Goal: Task Accomplishment & Management: Manage account settings

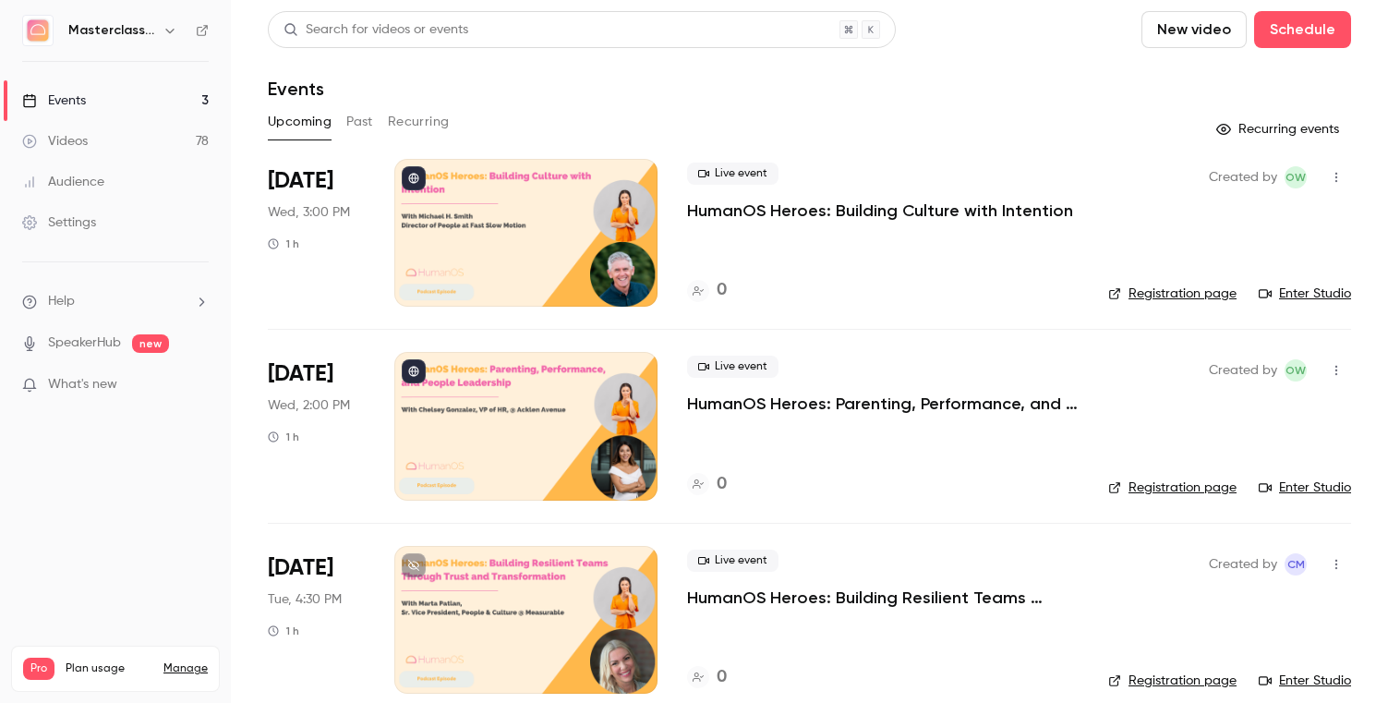
click at [58, 140] on div "Videos" at bounding box center [55, 141] width 66 height 18
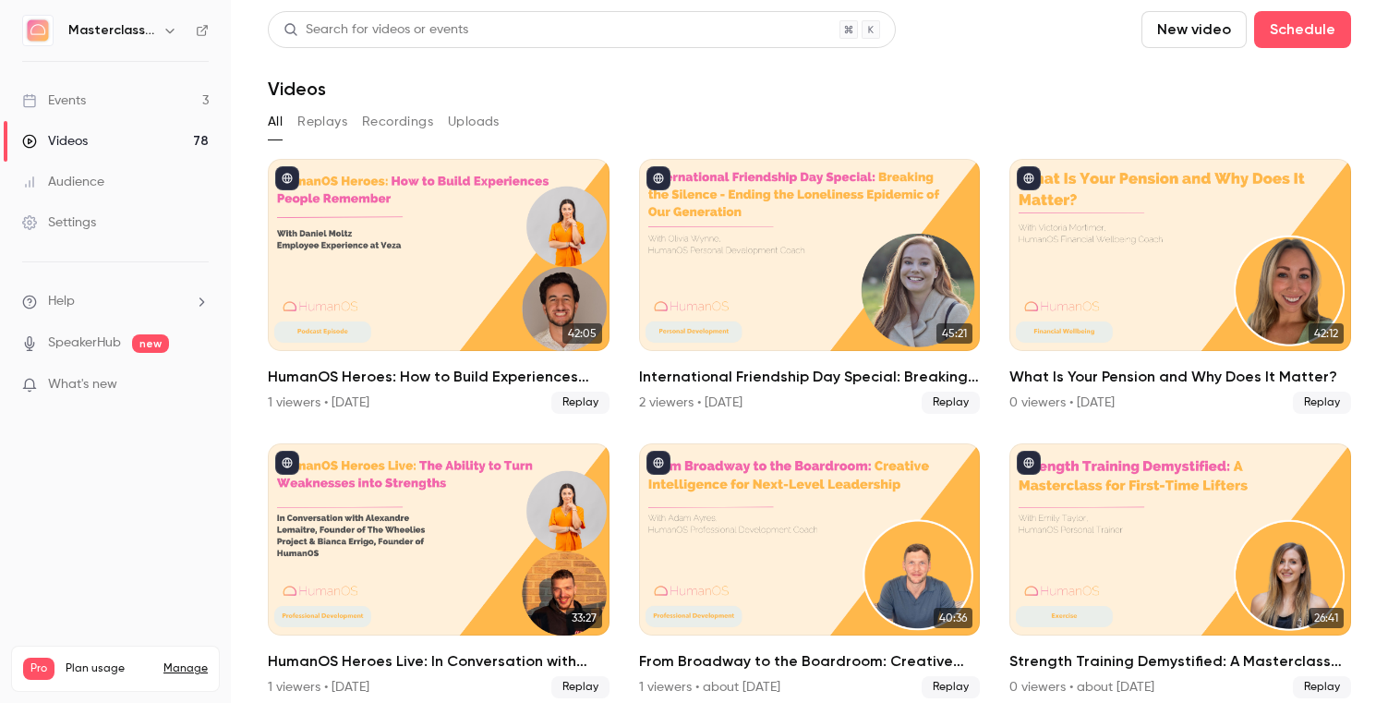
click at [78, 132] on div "Videos" at bounding box center [55, 141] width 66 height 18
click at [101, 108] on link "Events 3" at bounding box center [115, 100] width 231 height 41
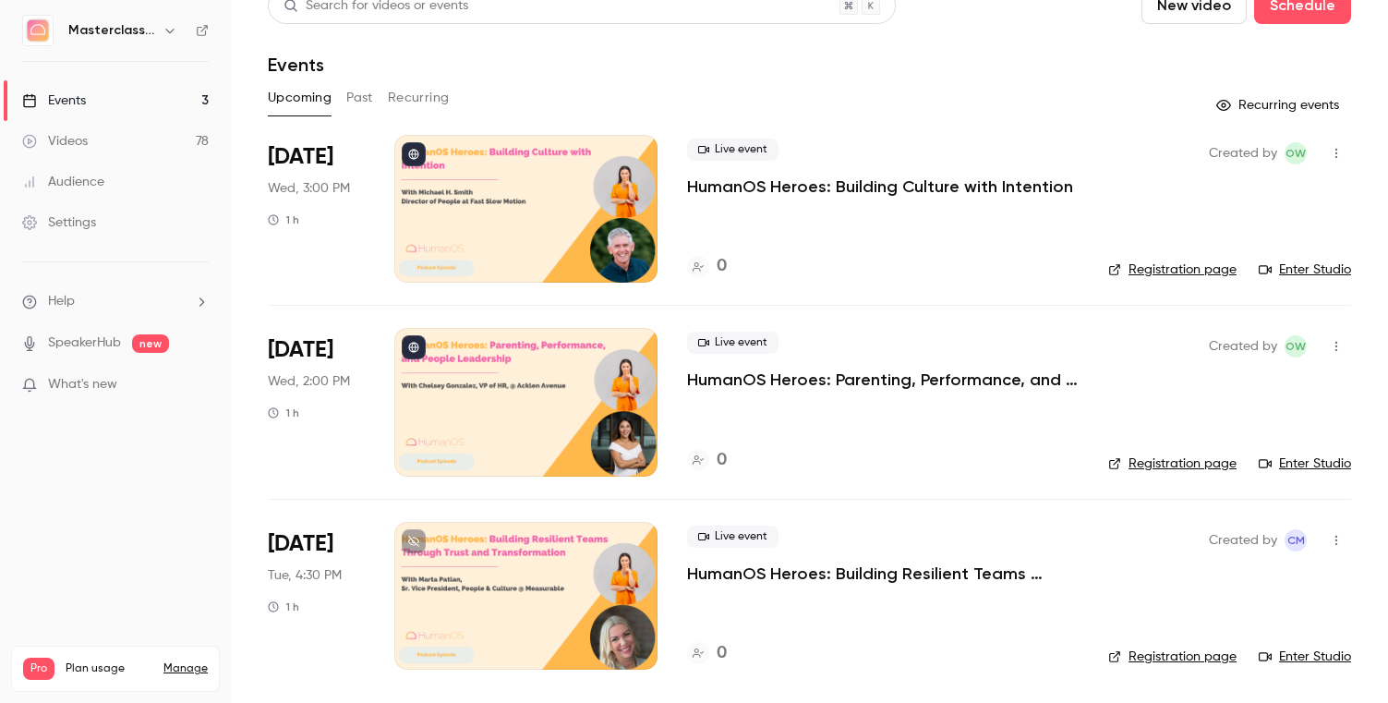
scroll to position [22, 0]
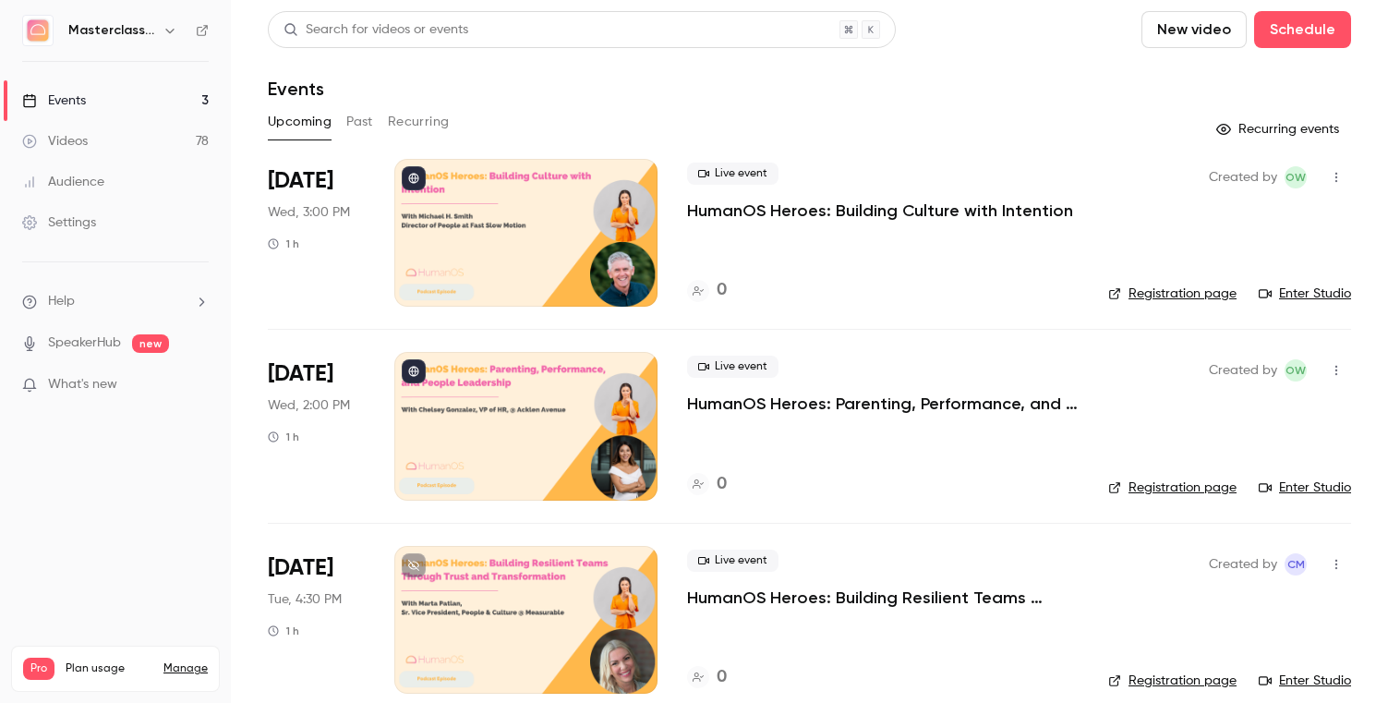
scroll to position [24, 0]
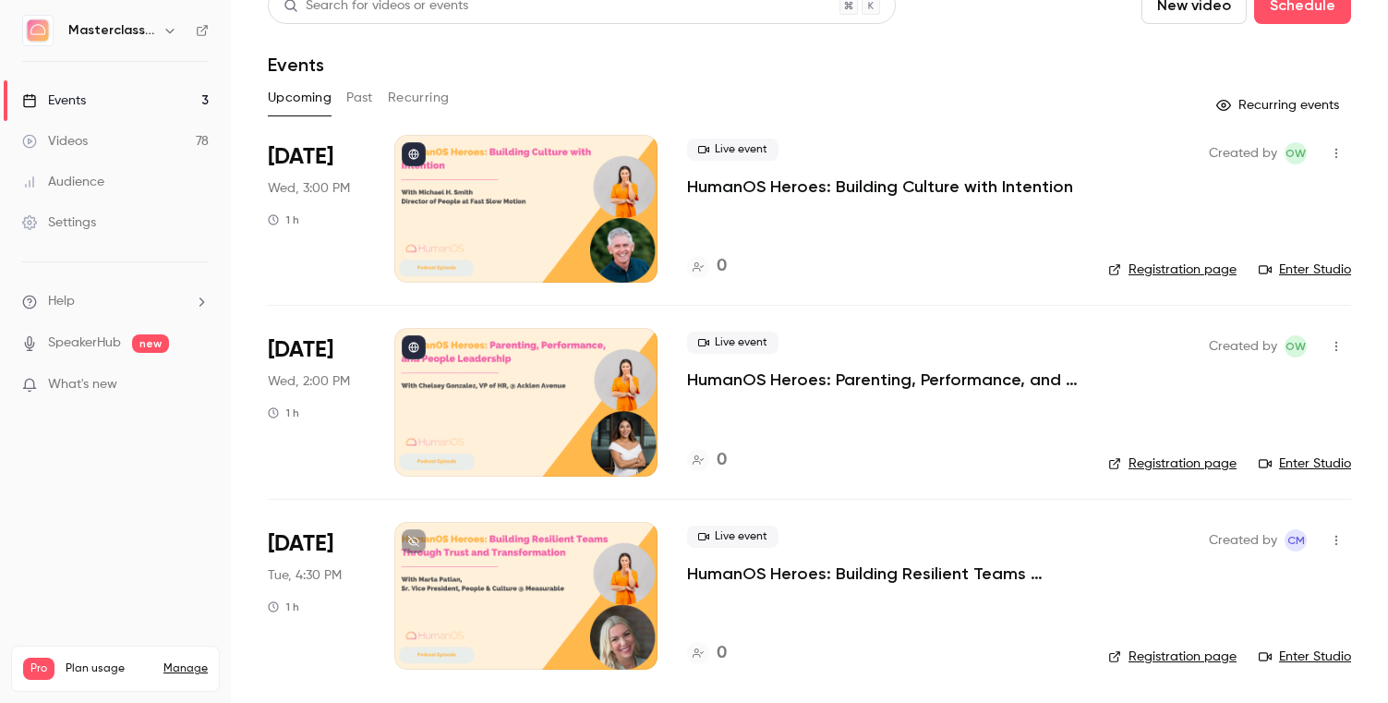
click at [741, 372] on p "HumanOS Heroes: Parenting, Performance, and People Leadership" at bounding box center [882, 379] width 391 height 22
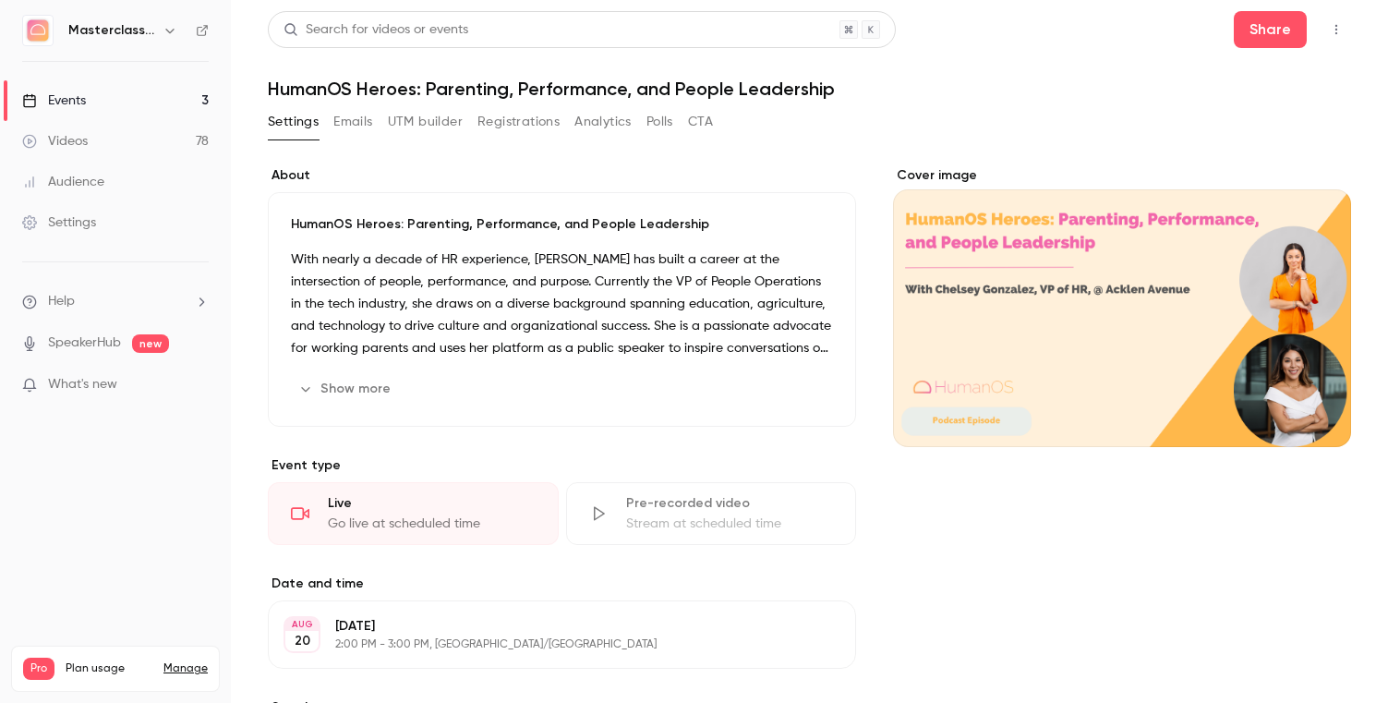
click at [335, 378] on button "Show more" at bounding box center [346, 389] width 111 height 30
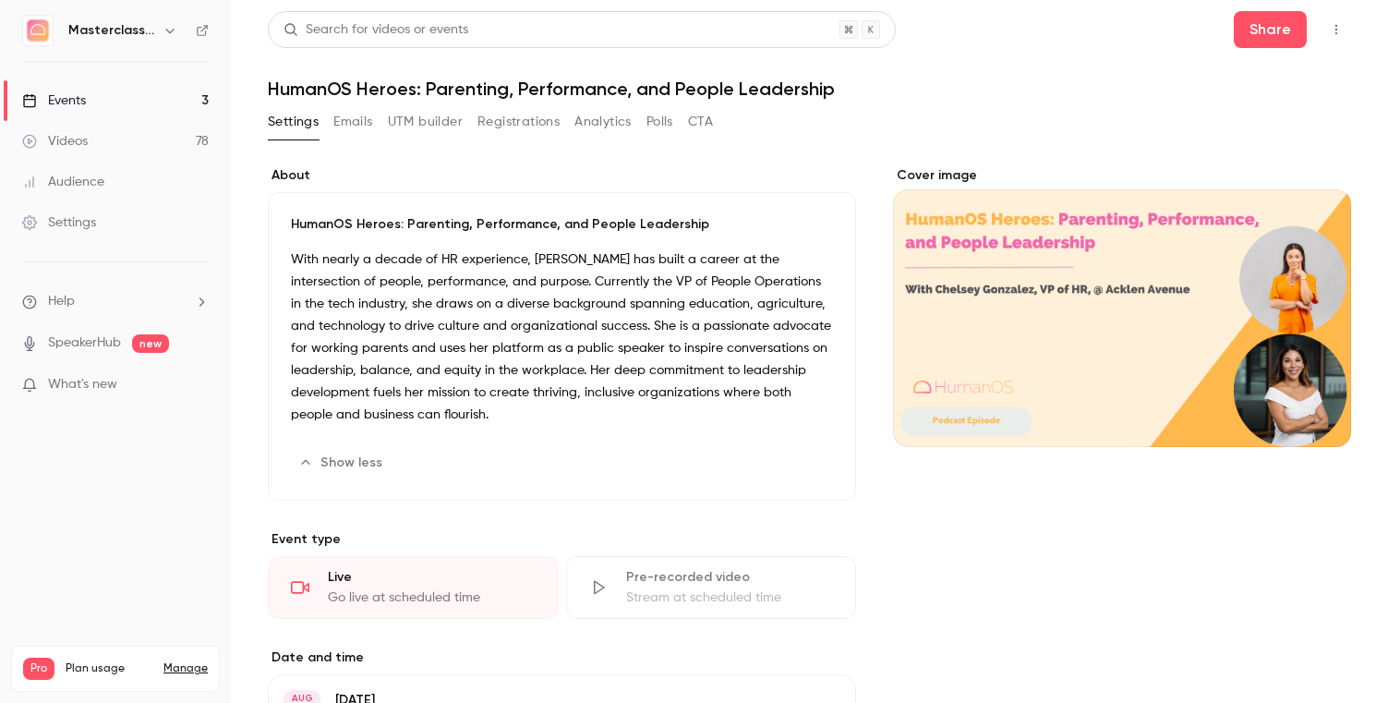
click at [1306, 275] on div "Cover image" at bounding box center [1122, 306] width 458 height 281
click at [0, 0] on input "Cover image" at bounding box center [0, 0] width 0 height 0
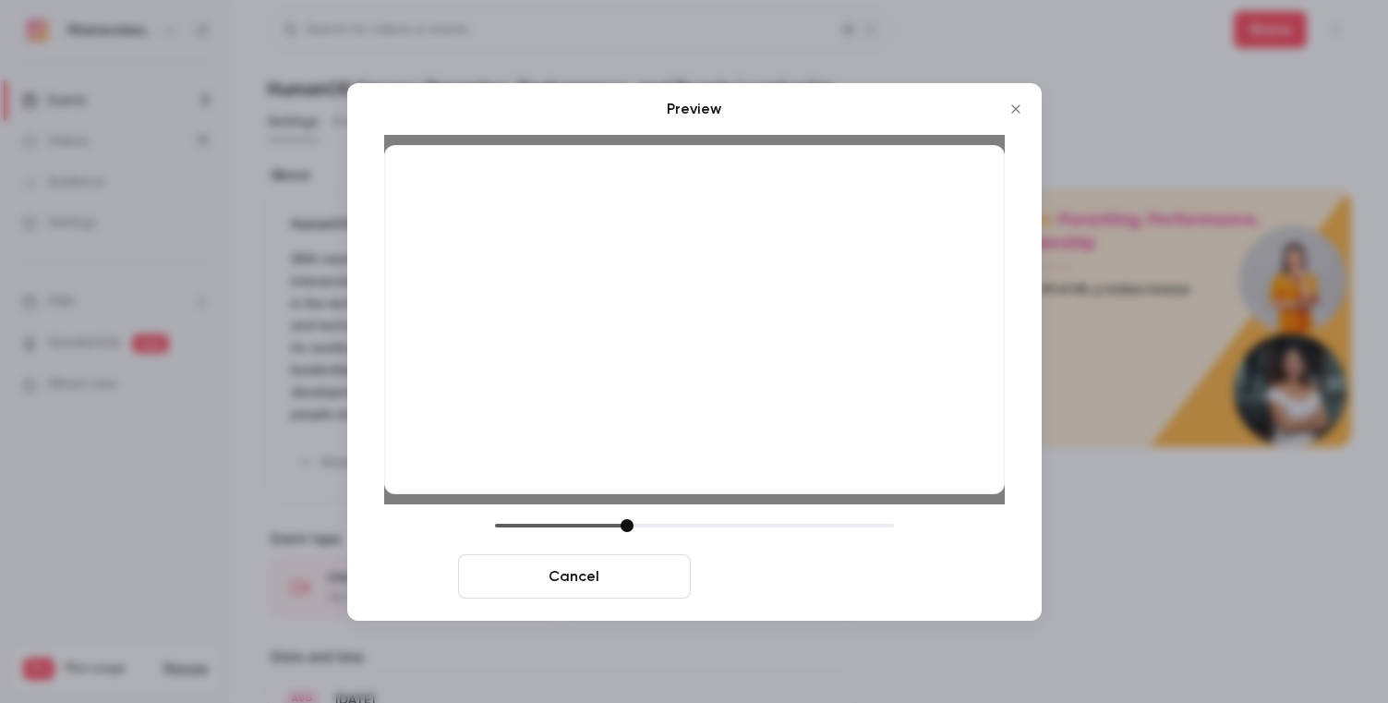
click at [855, 588] on button "Save cover" at bounding box center [814, 576] width 233 height 44
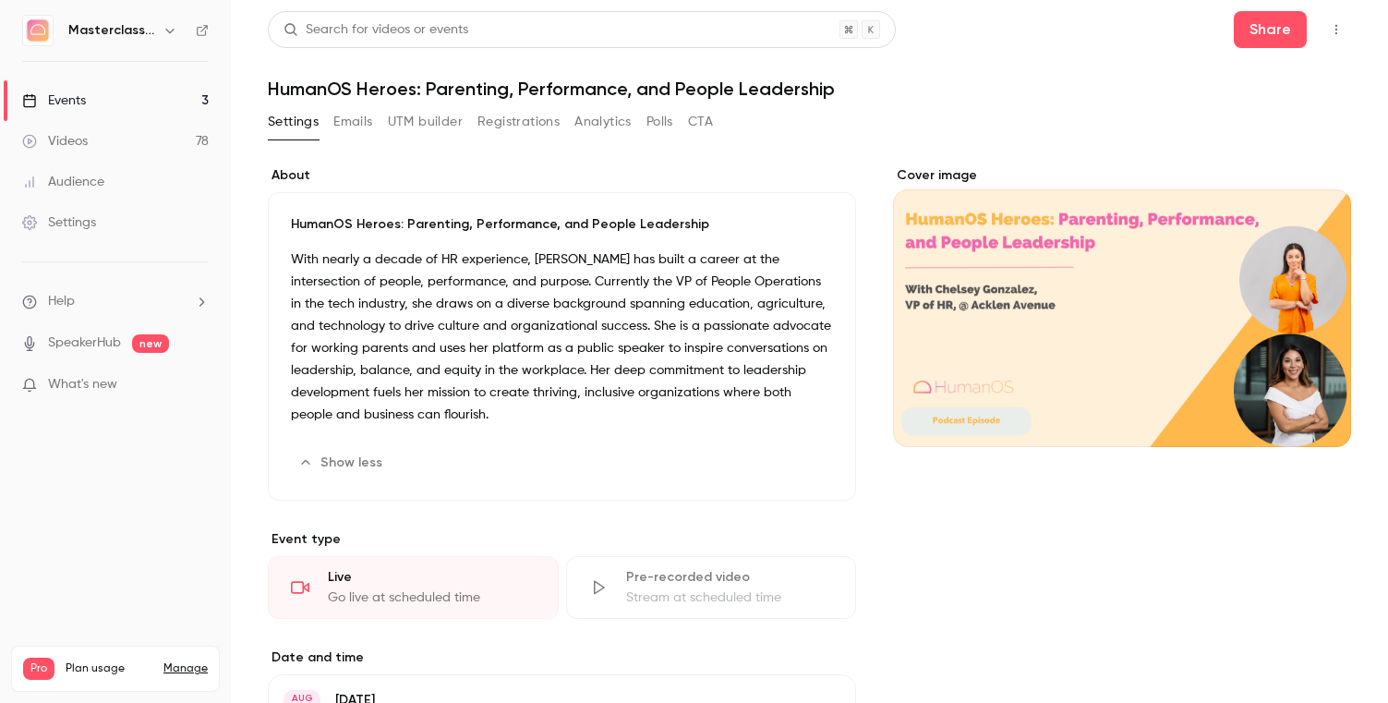
click at [79, 101] on div "Events" at bounding box center [54, 100] width 64 height 18
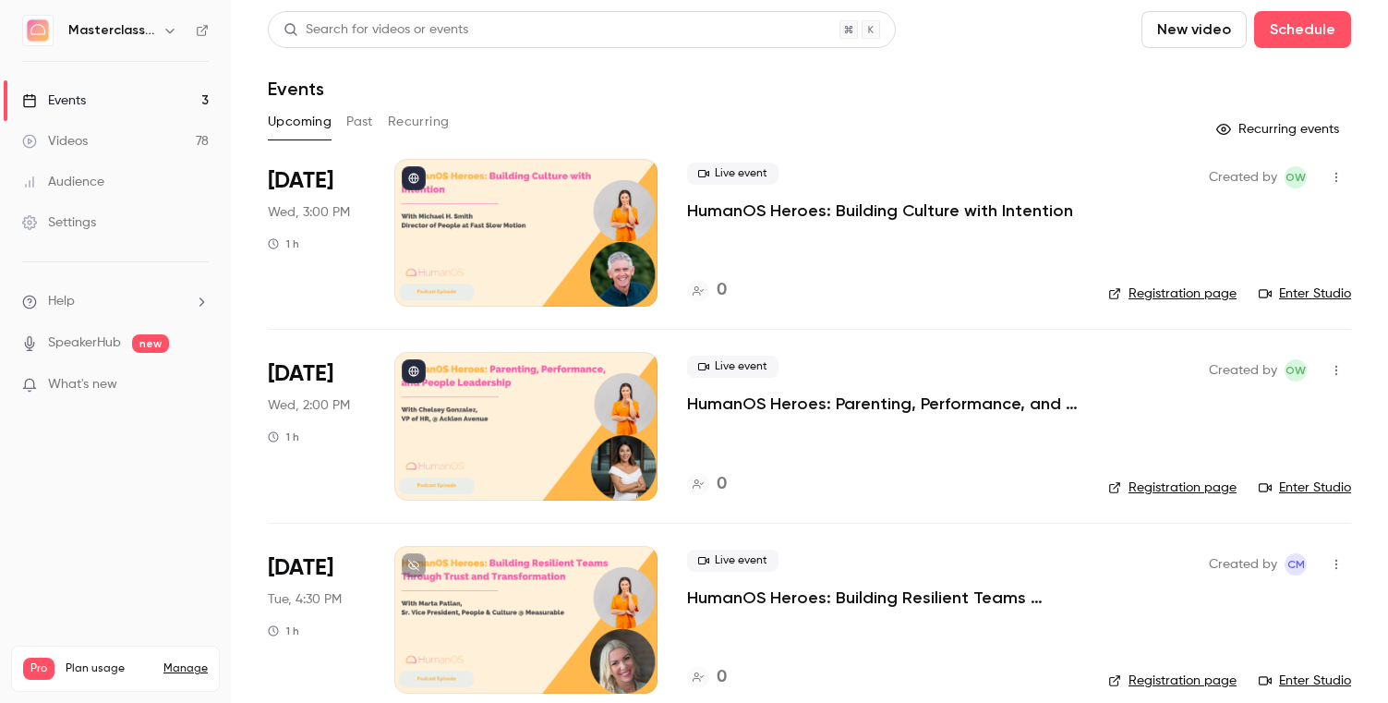
scroll to position [24, 0]
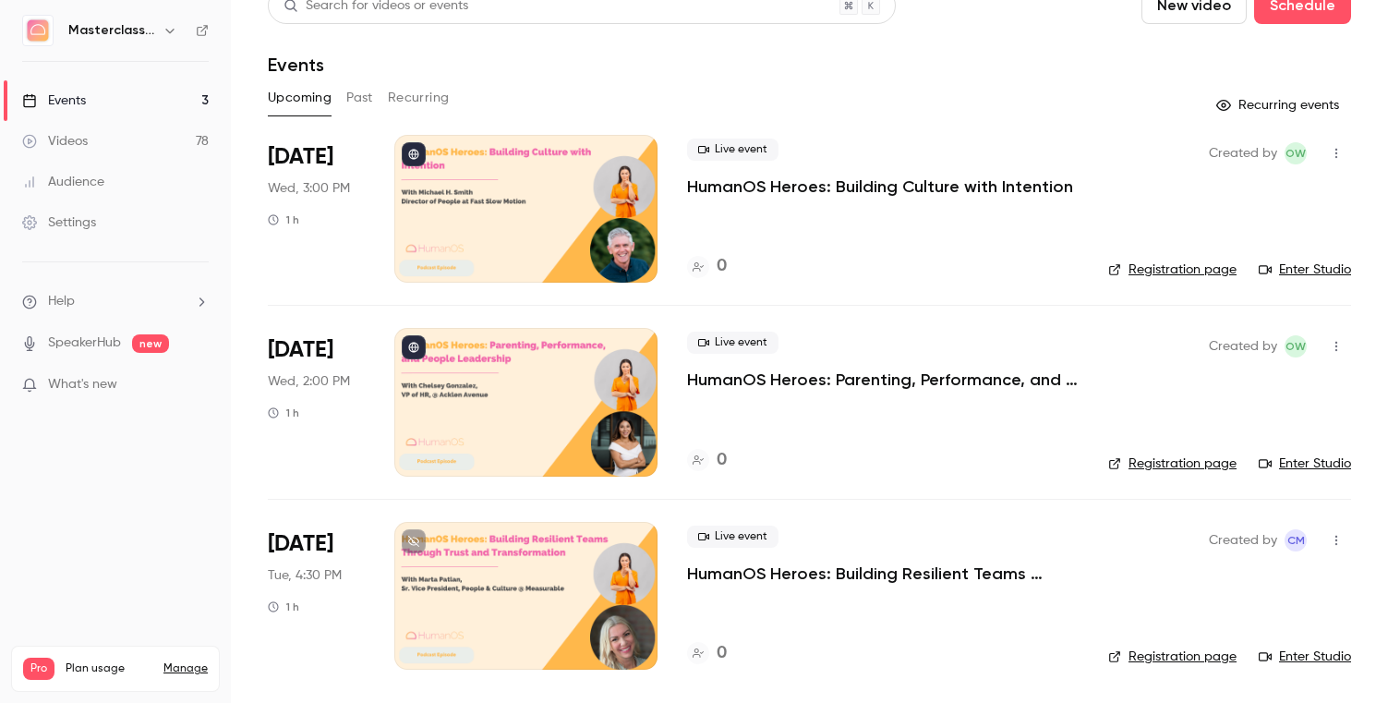
click at [554, 591] on div at bounding box center [525, 596] width 263 height 148
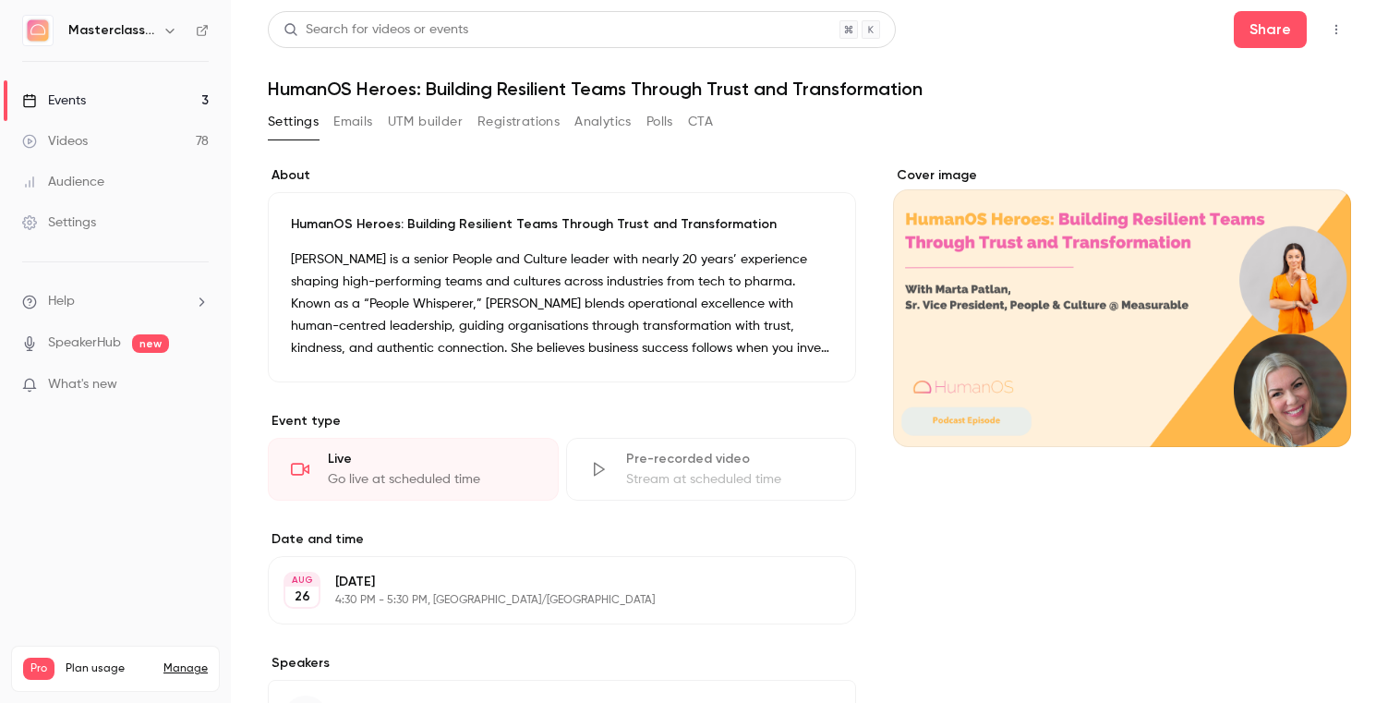
click at [1279, 305] on div "Cover image" at bounding box center [1122, 306] width 458 height 281
click at [0, 0] on input "Cover image" at bounding box center [0, 0] width 0 height 0
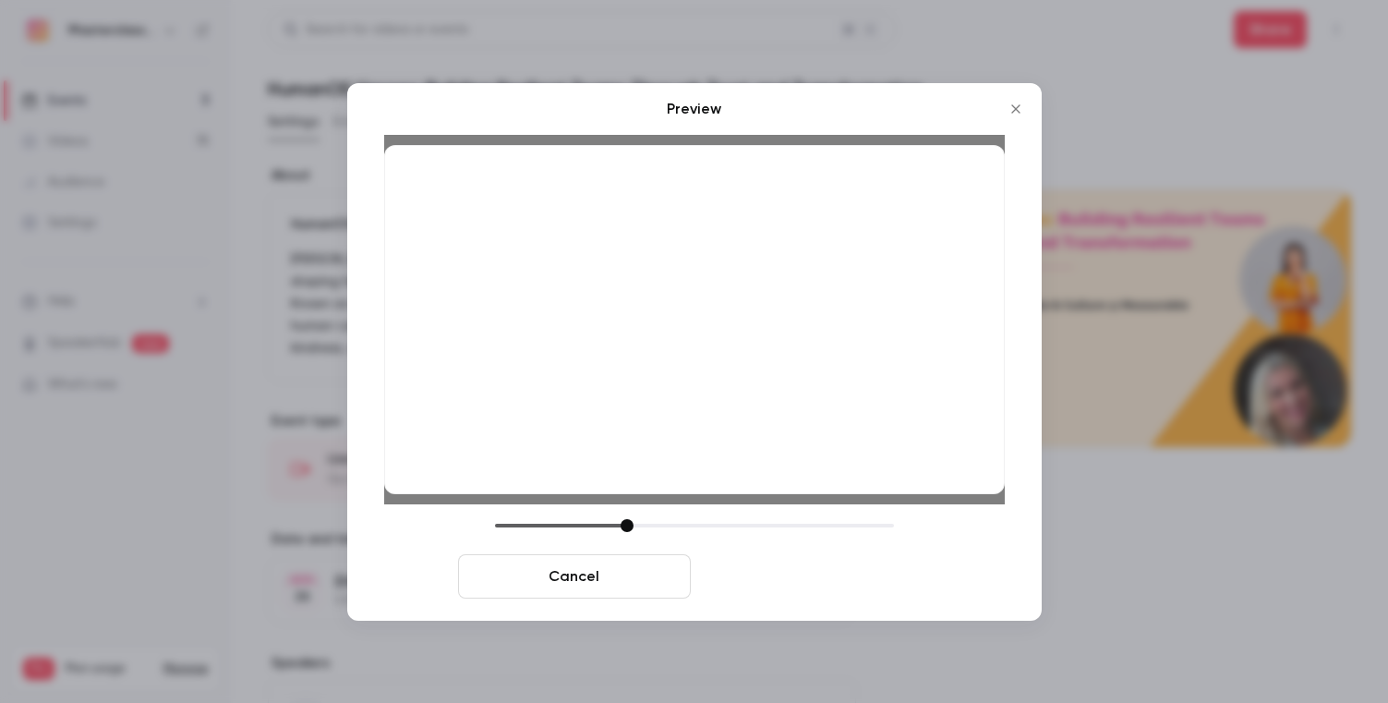
click at [775, 591] on button "Save cover" at bounding box center [814, 576] width 233 height 44
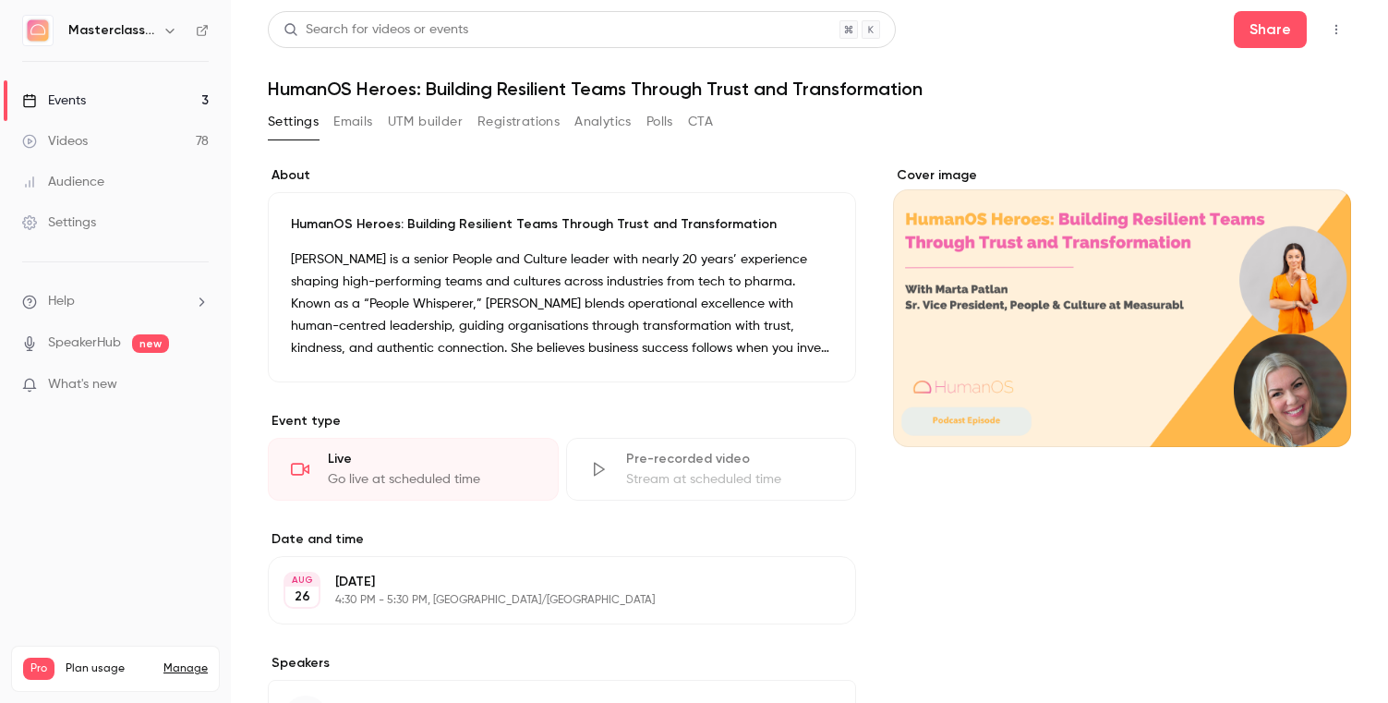
click at [66, 100] on div "Events" at bounding box center [54, 100] width 64 height 18
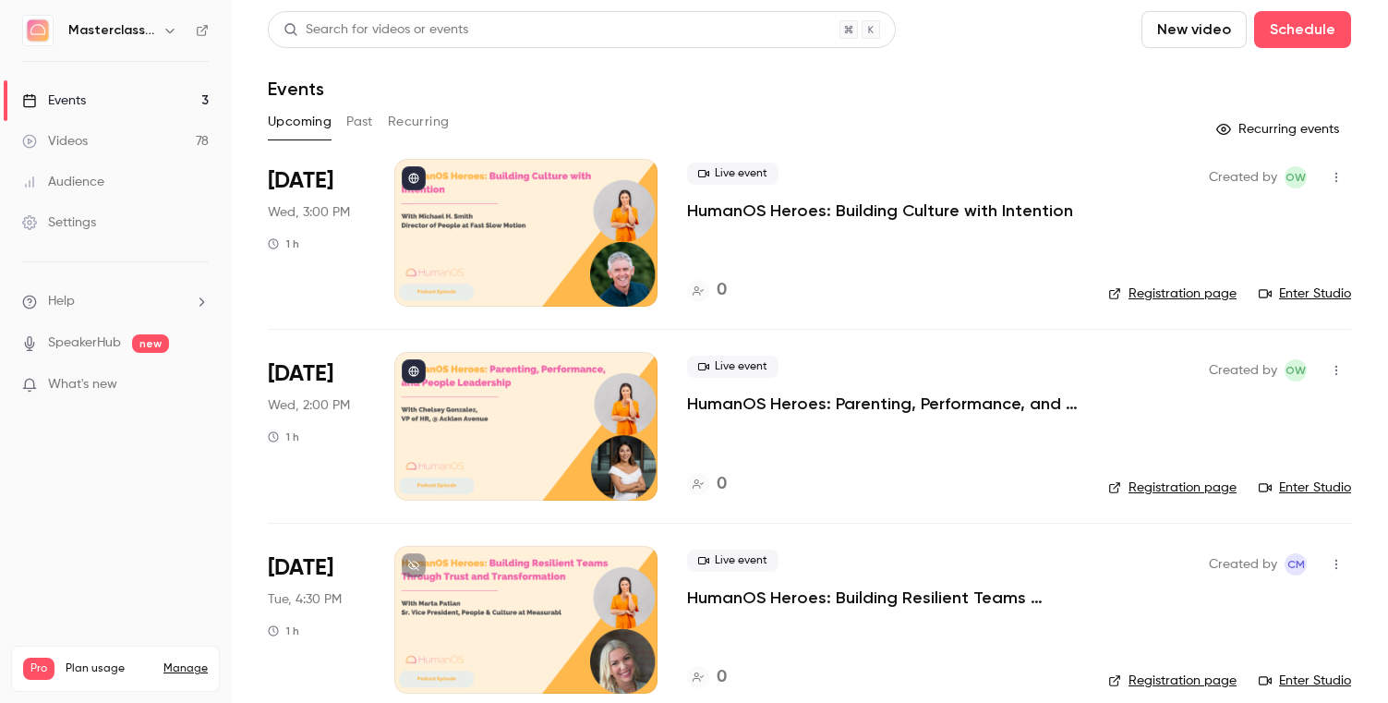
scroll to position [24, 0]
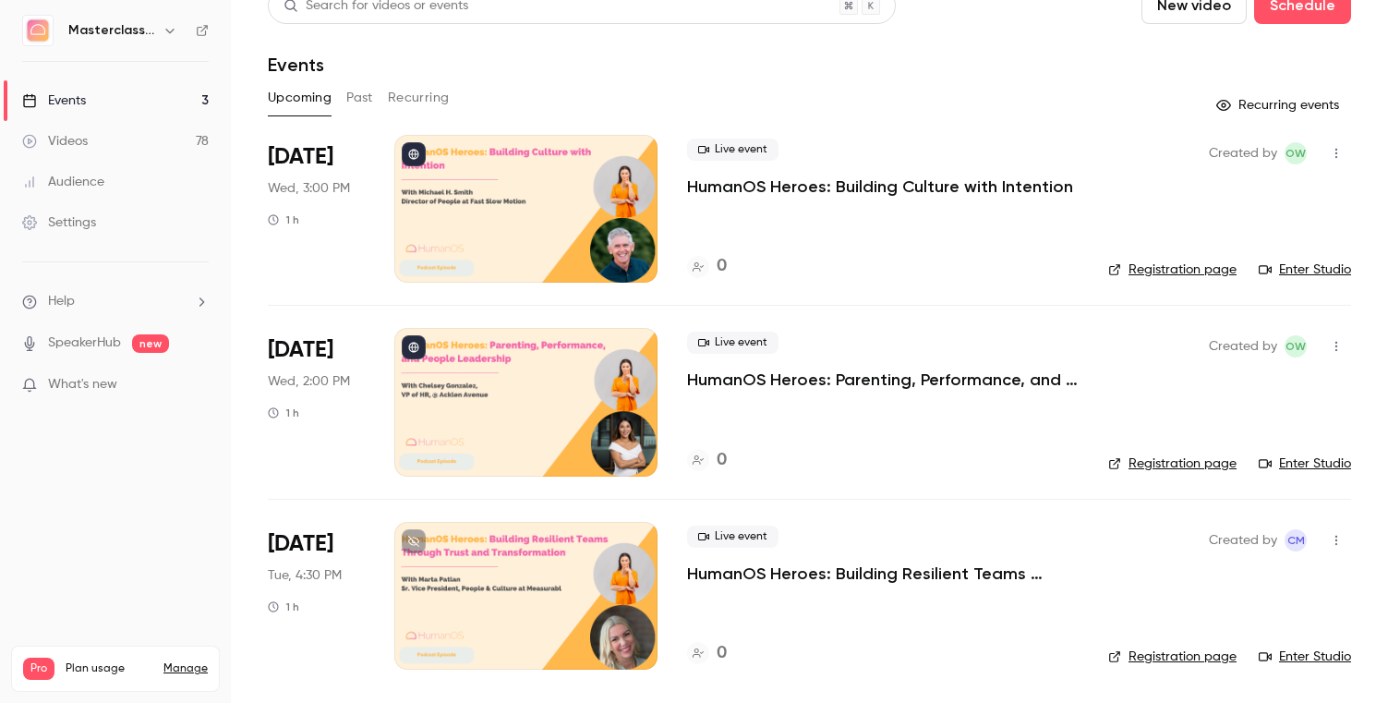
click at [406, 538] on button at bounding box center [414, 541] width 24 height 24
